Goal: Register for event/course

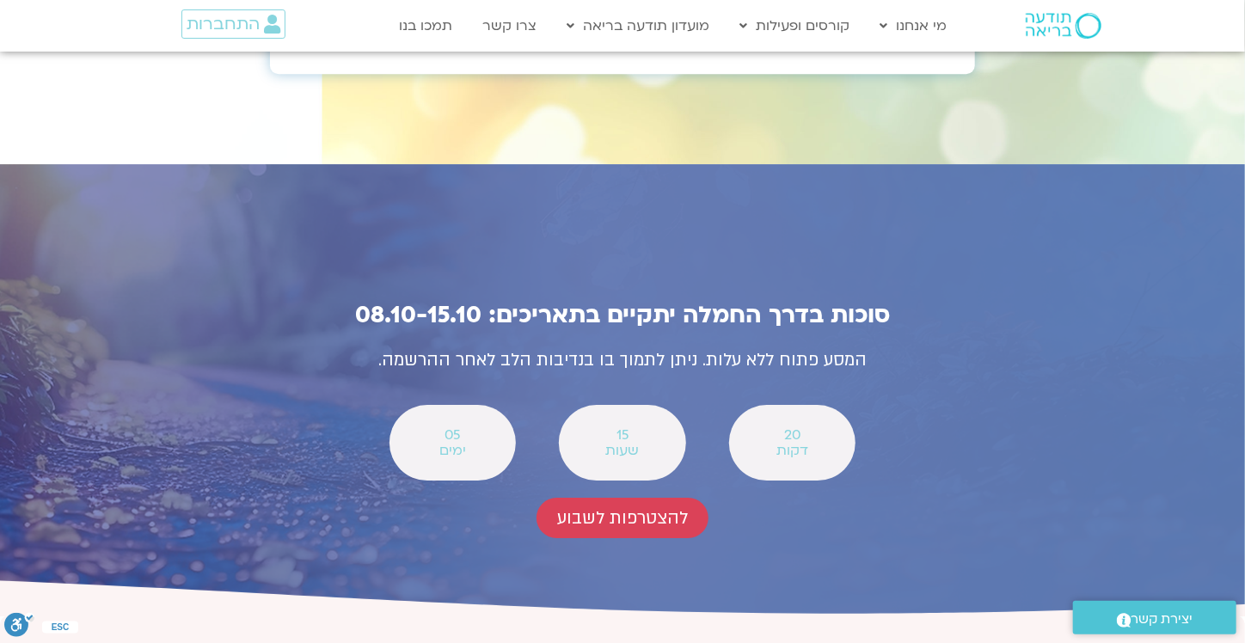
scroll to position [6102, 0]
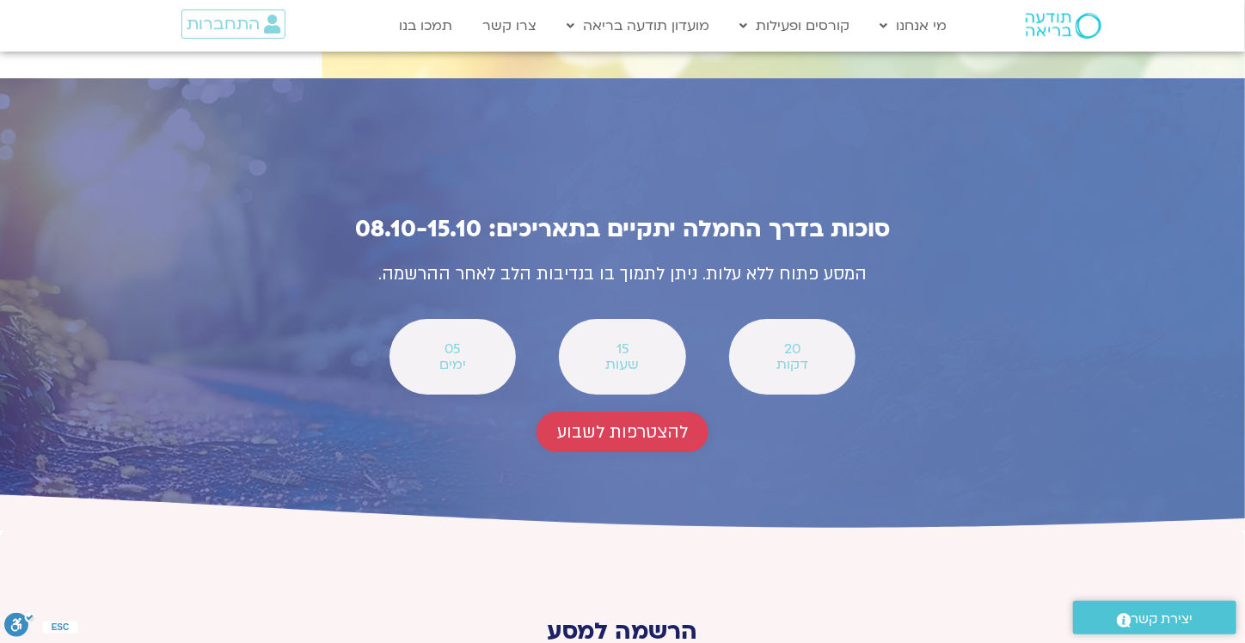
click at [615, 422] on span "להצטרפות לשבוע" at bounding box center [622, 432] width 131 height 20
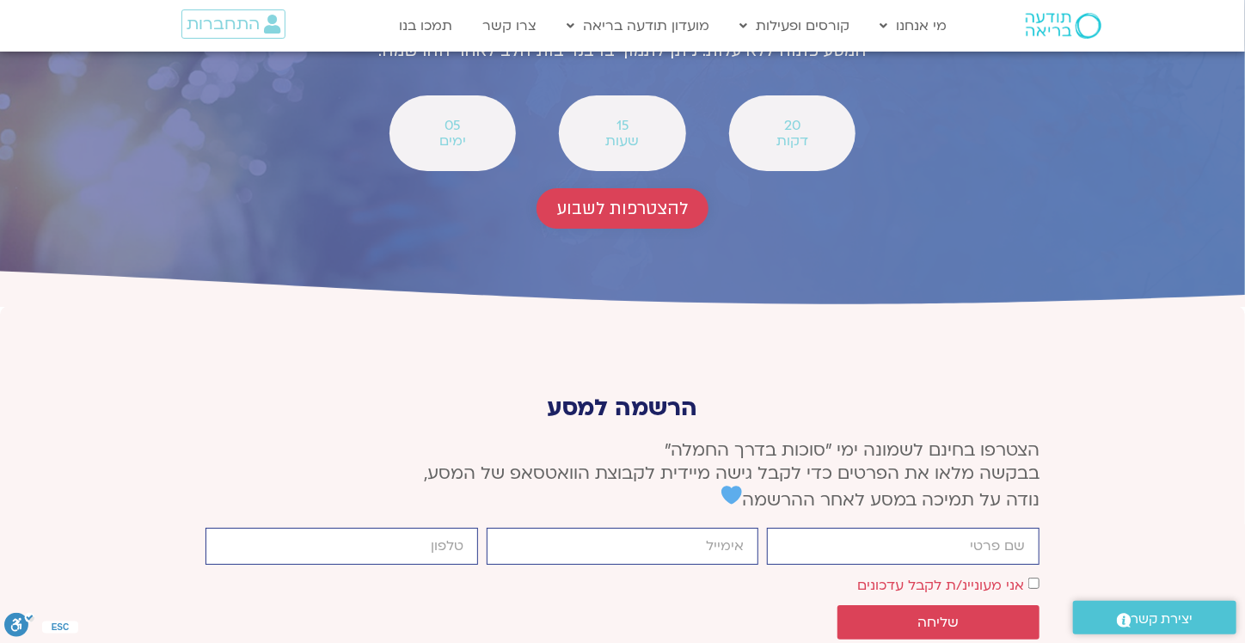
scroll to position [6360, 0]
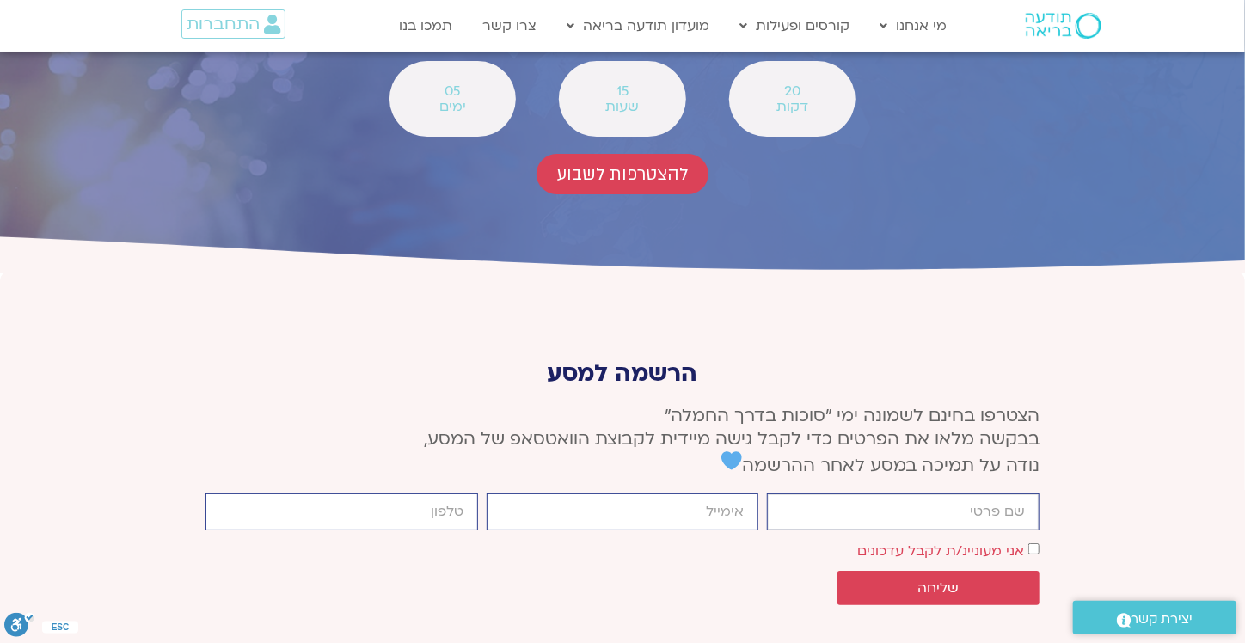
click at [861, 493] on input "firstname" at bounding box center [903, 511] width 272 height 37
type input "[PERSON_NAME]"
click at [718, 493] on input "email" at bounding box center [622, 511] width 272 height 37
type input "helenbarak@gmail.com"
click at [393, 493] on input "cellphone" at bounding box center [341, 511] width 272 height 37
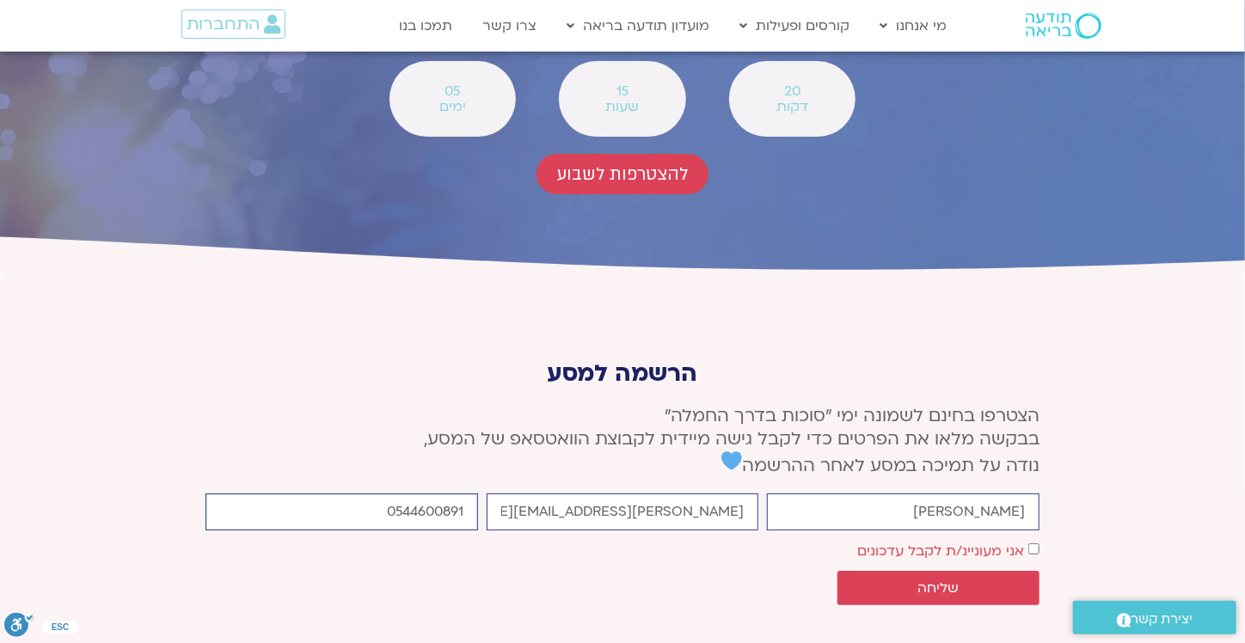
type input "0544600891"
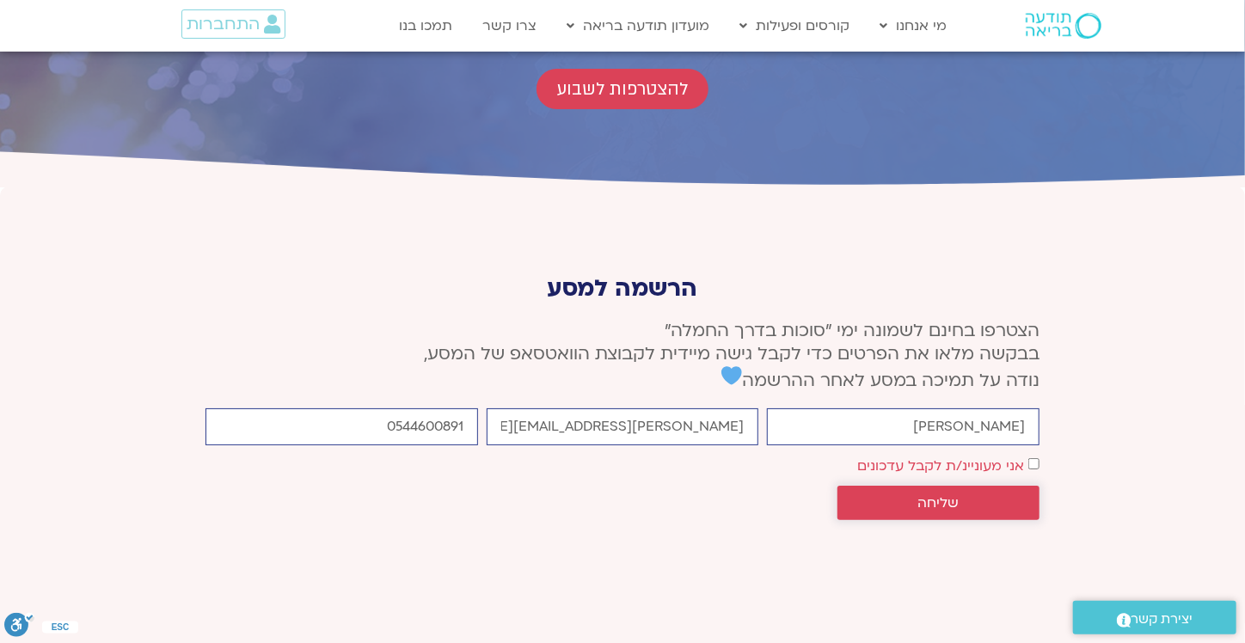
click at [951, 495] on span "שליחה" at bounding box center [938, 502] width 41 height 15
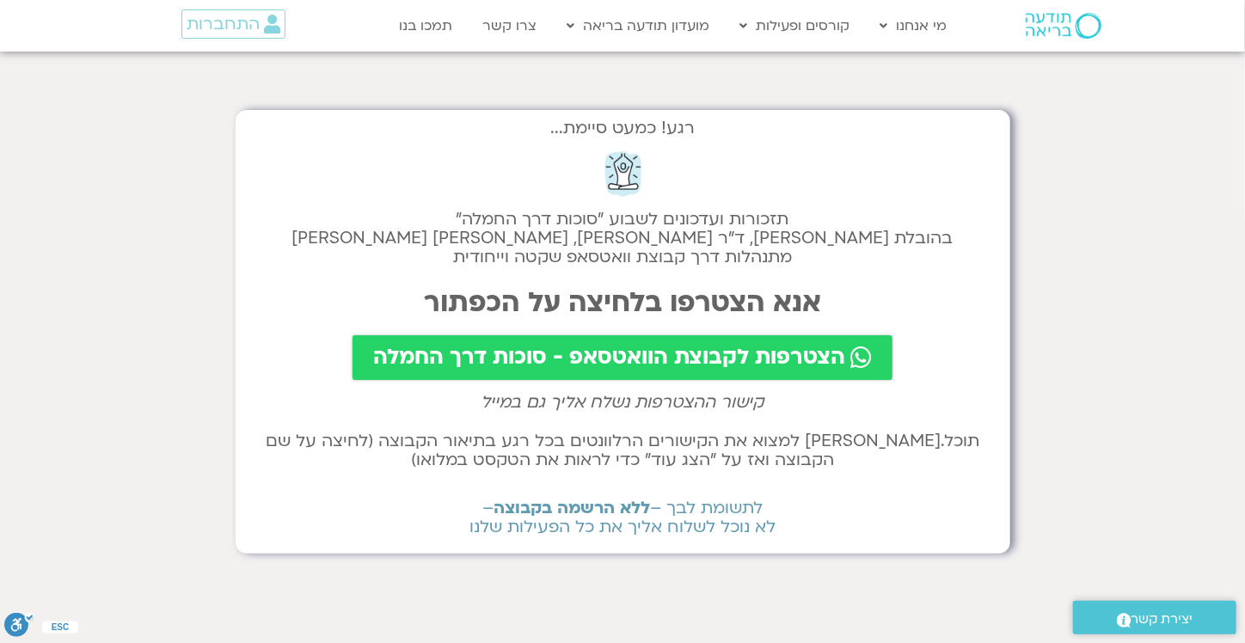
click at [715, 354] on span "הצטרפות לקבוצת הוואטסאפ - סוכות דרך החמלה" at bounding box center [609, 358] width 472 height 24
click at [588, 360] on span "הצטרפות לקבוצת הוואטסאפ - סוכות דרך החמלה" at bounding box center [609, 358] width 472 height 24
